Goal: Leave review/rating

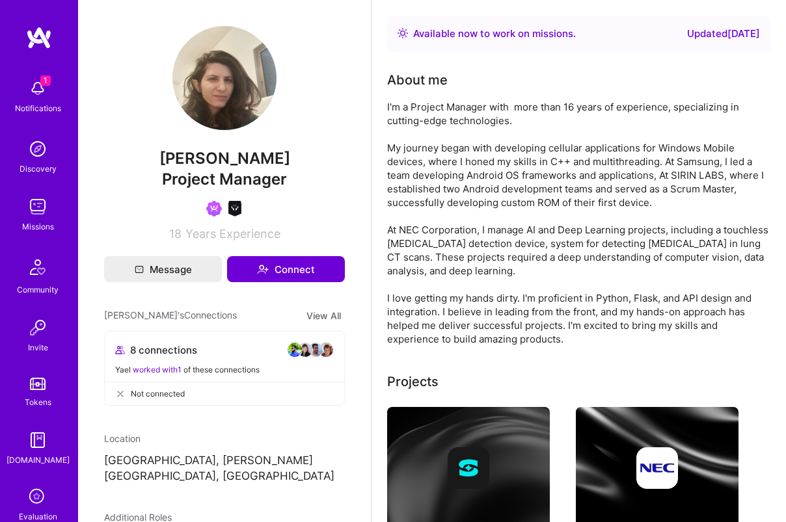
scroll to position [272, 0]
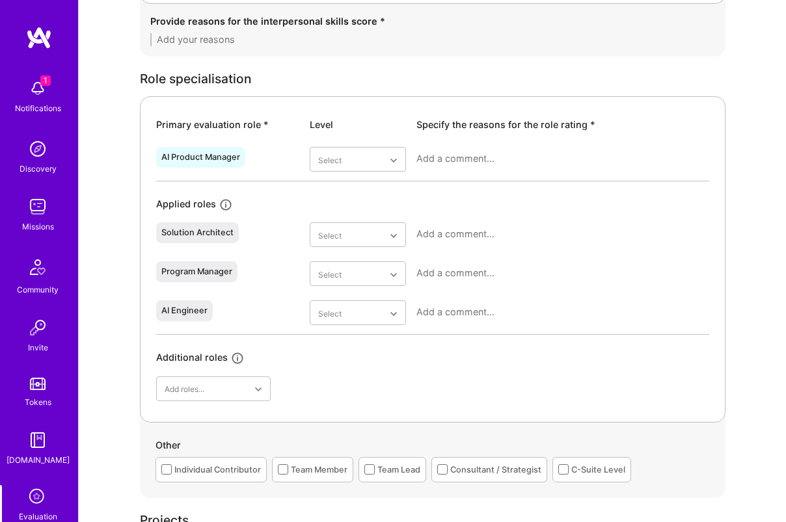
scroll to position [571, 0]
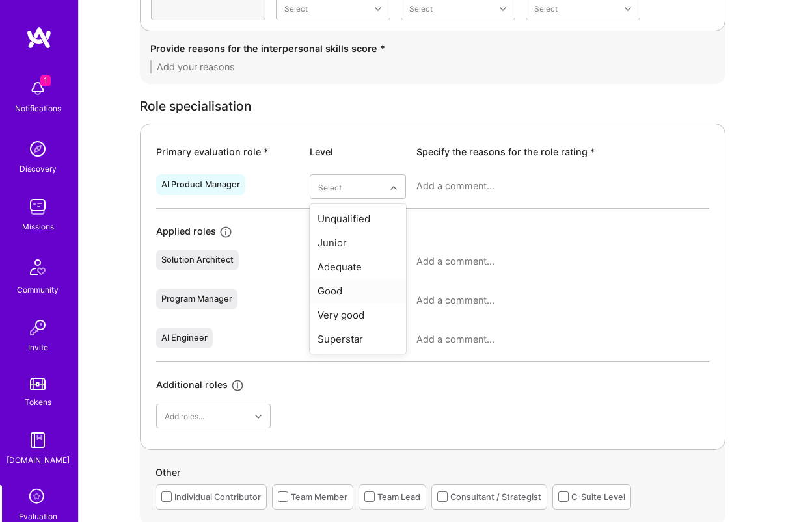
click at [342, 291] on div "Good" at bounding box center [358, 291] width 96 height 24
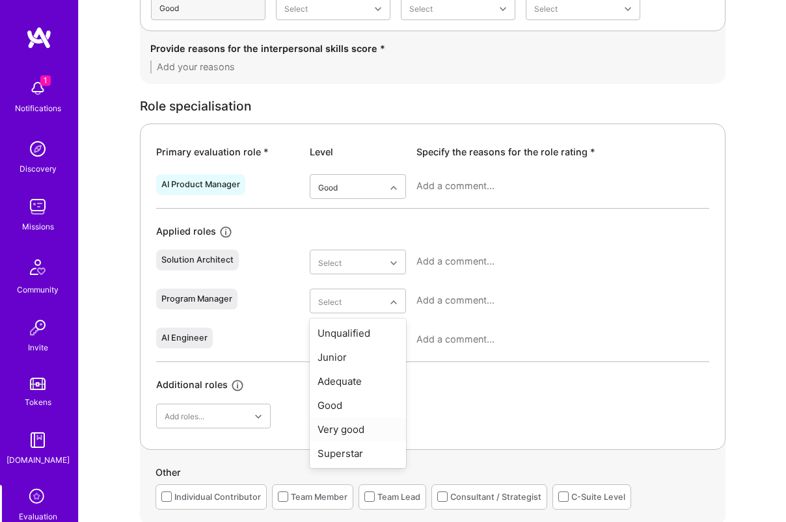
click at [350, 432] on div "Very good" at bounding box center [358, 430] width 96 height 24
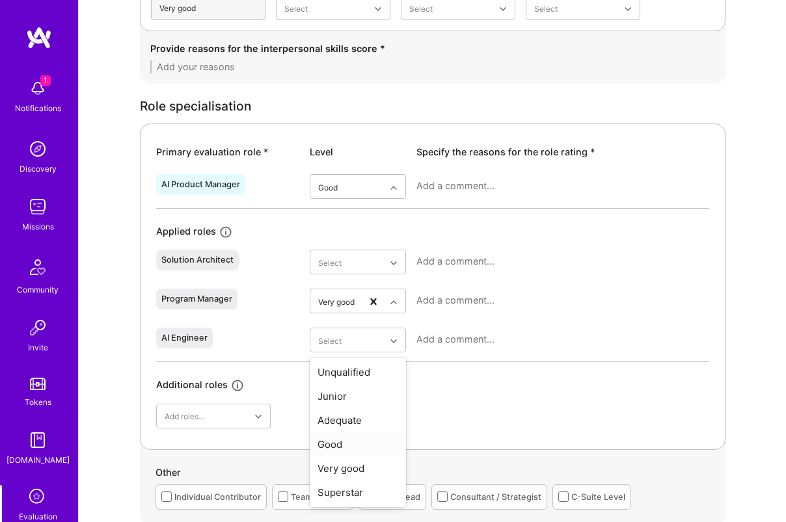
click at [348, 454] on div "Good" at bounding box center [358, 445] width 96 height 24
click at [459, 256] on textarea at bounding box center [562, 261] width 293 height 13
